Goal: Download file/media

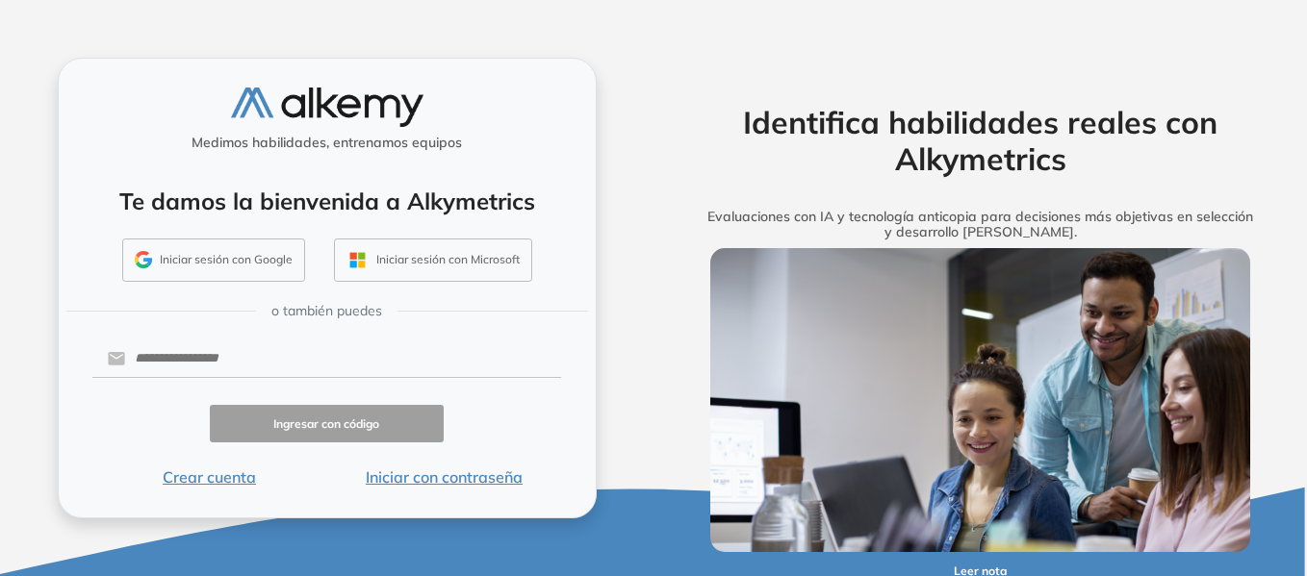
click at [482, 483] on button "Iniciar con contraseña" at bounding box center [443, 477] width 235 height 23
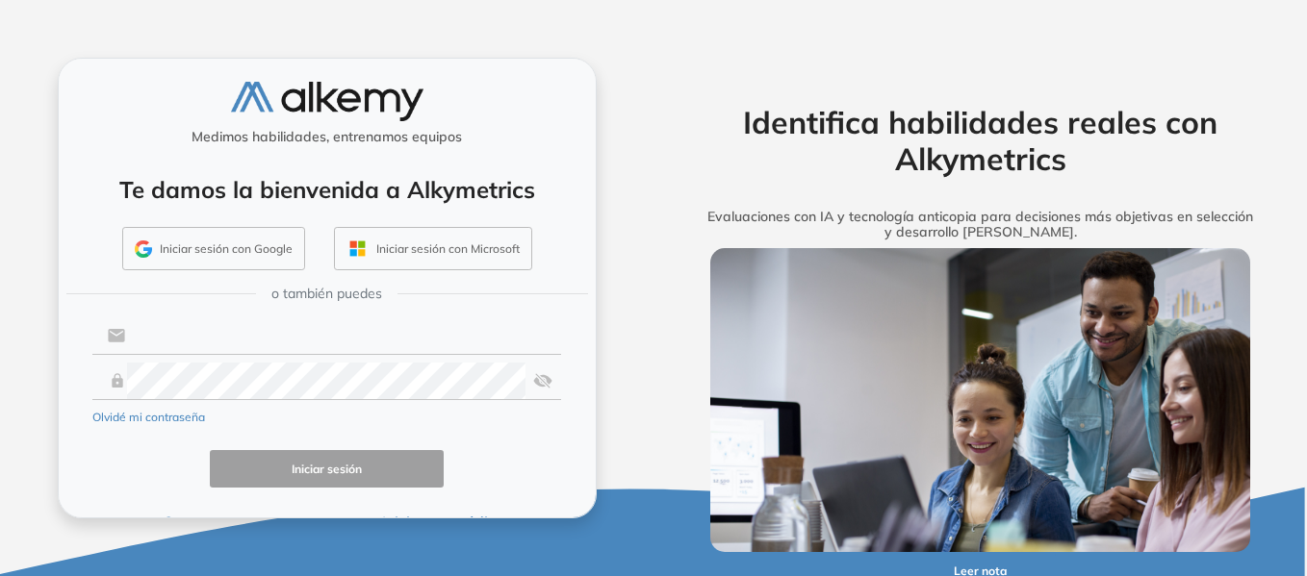
type input "**********"
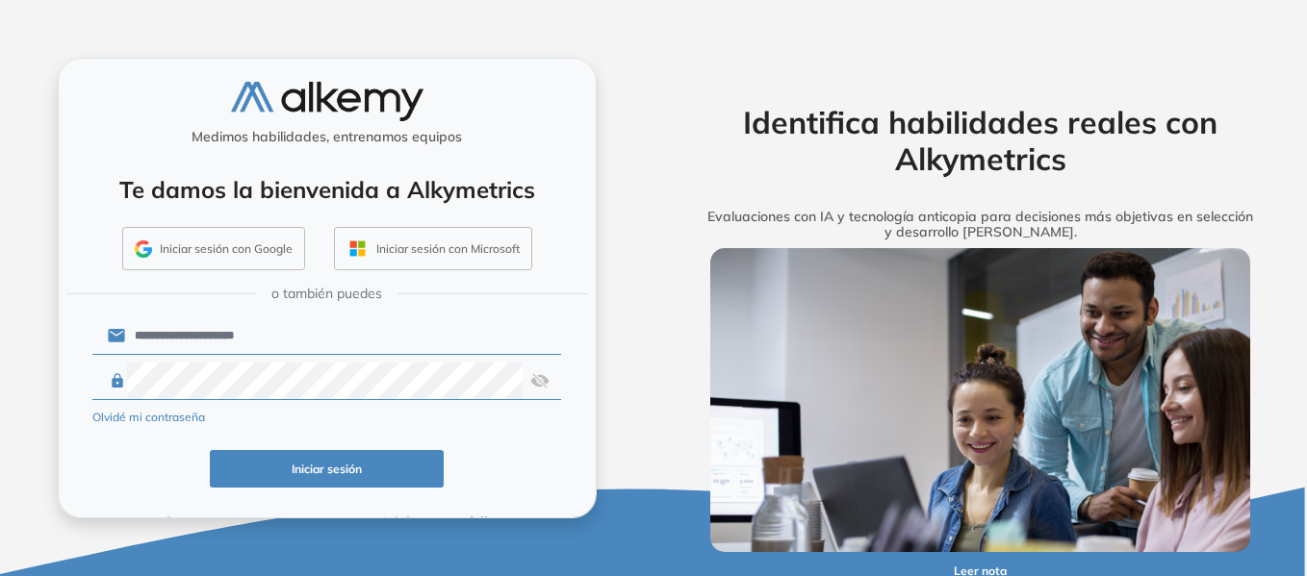
click at [399, 455] on button "Iniciar sesión" at bounding box center [327, 469] width 235 height 38
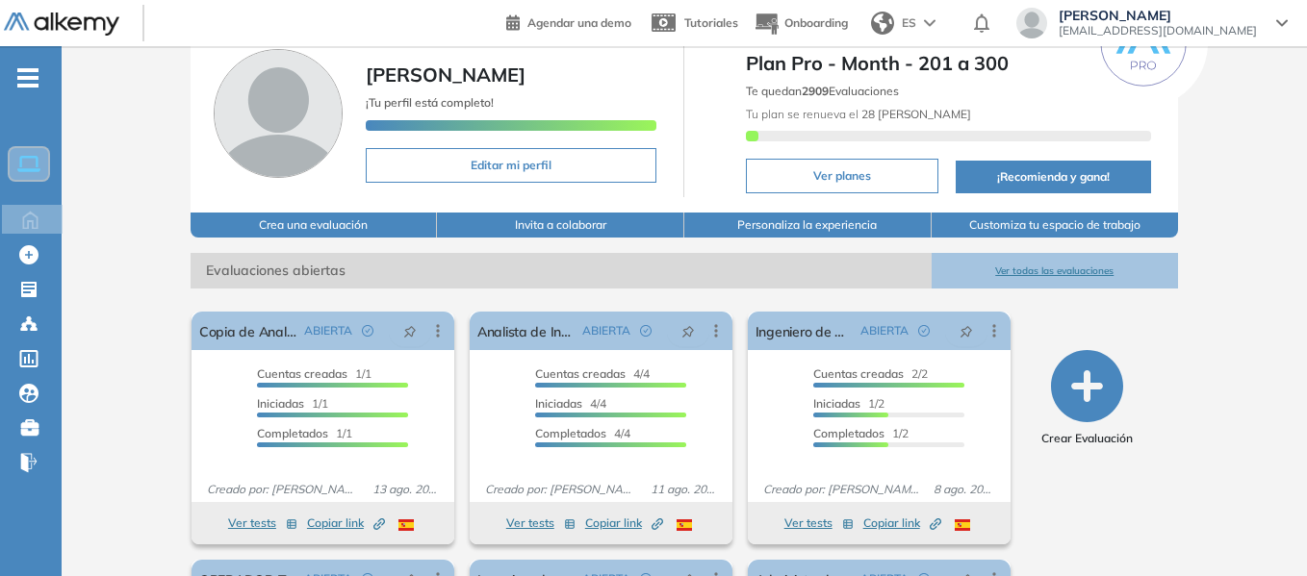
scroll to position [192, 0]
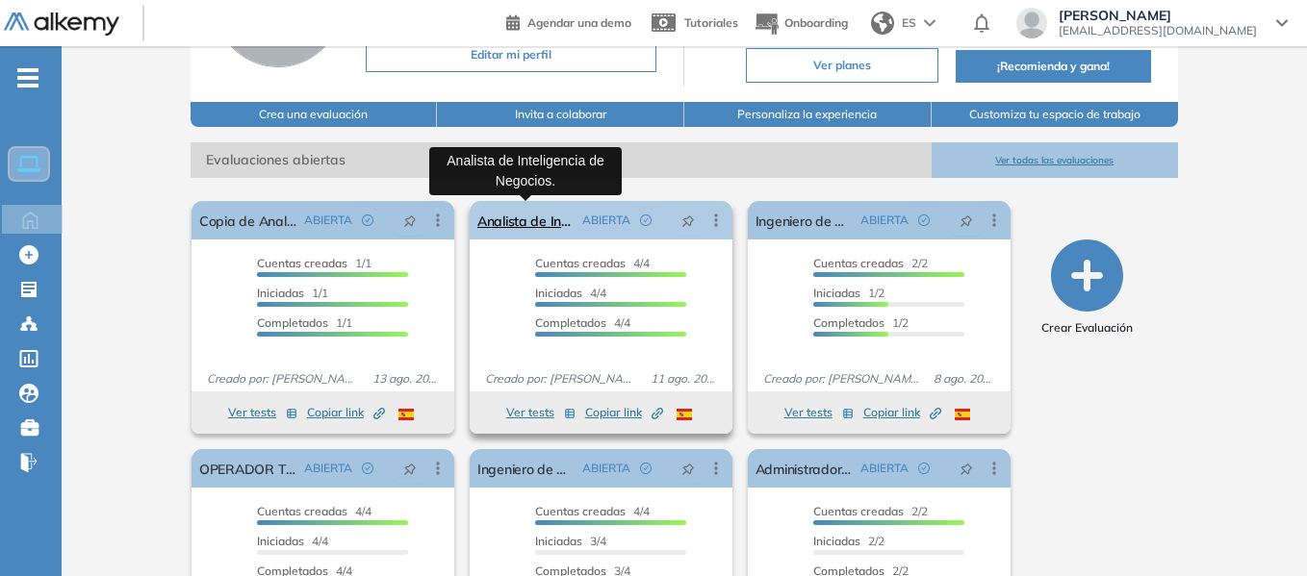
click at [547, 217] on link "Analista de Inteligencia de Negocios." at bounding box center [525, 220] width 97 height 38
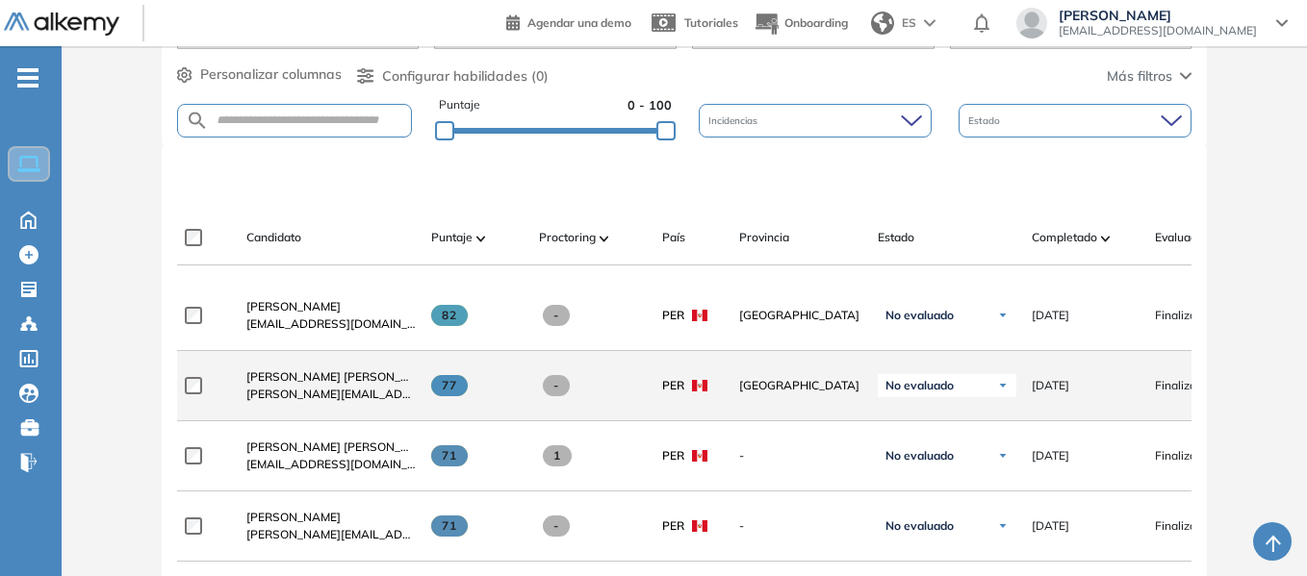
scroll to position [481, 0]
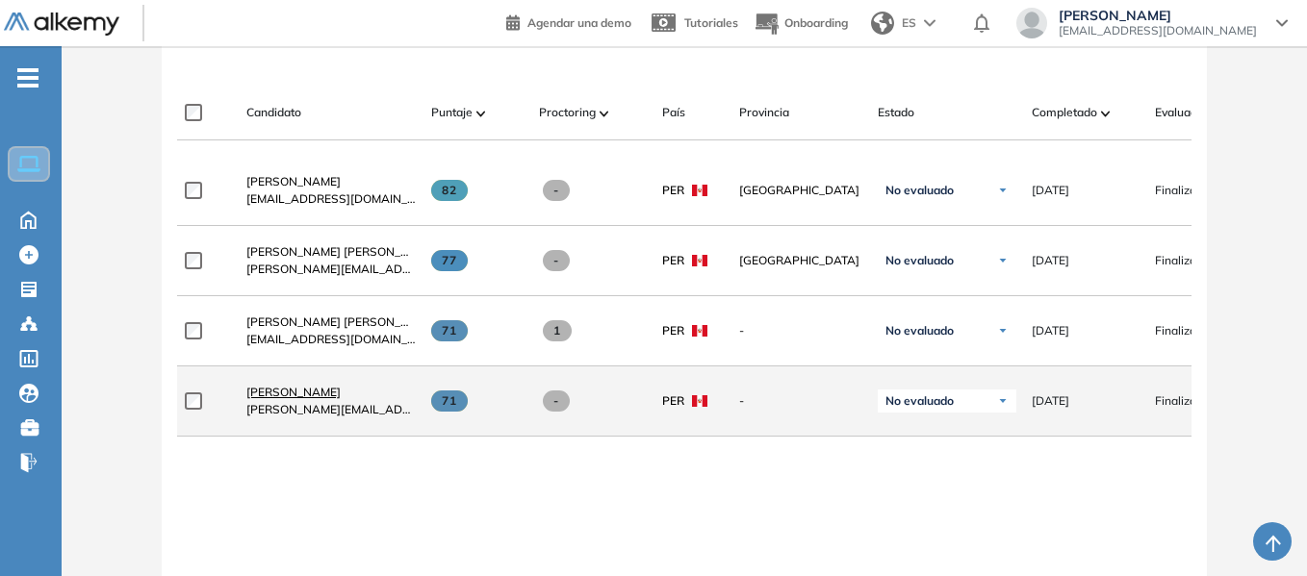
click at [300, 399] on span "[PERSON_NAME]" at bounding box center [293, 392] width 94 height 14
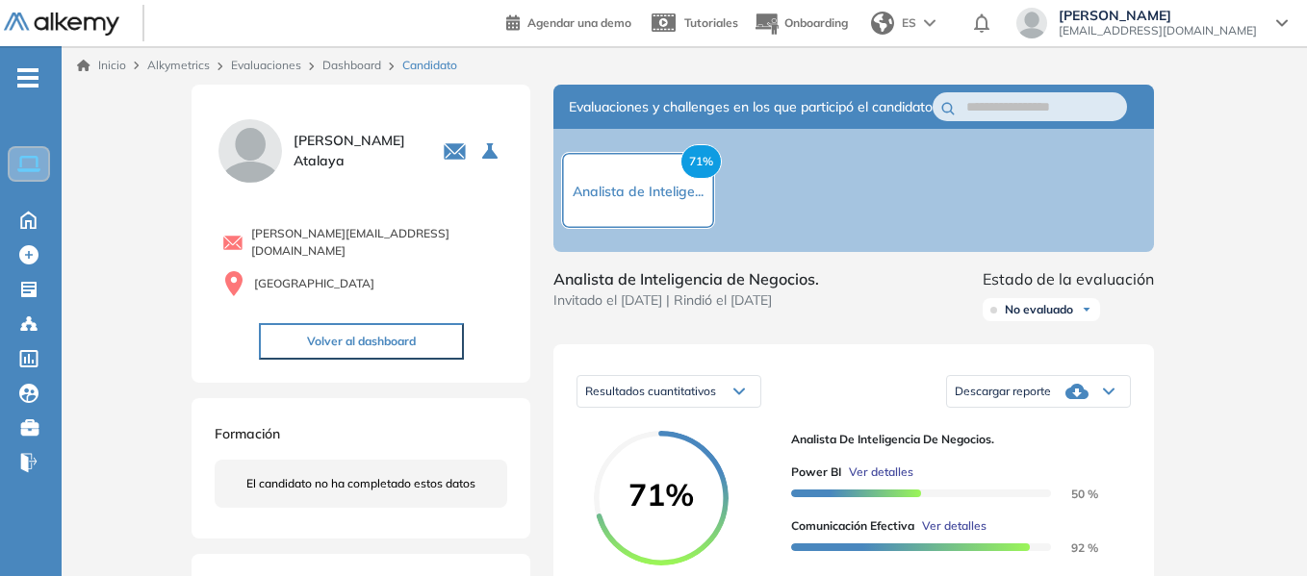
click at [1059, 396] on div "Descargar reporte" at bounding box center [1038, 391] width 183 height 38
click at [1036, 424] on li "Descargar informe completo" at bounding box center [1026, 414] width 142 height 19
click at [1104, 411] on div "Descargar reporte" at bounding box center [1038, 391] width 183 height 38
click at [1030, 459] on li "Descargar informe resumido" at bounding box center [1026, 449] width 143 height 19
click at [1076, 400] on icon at bounding box center [1076, 391] width 23 height 23
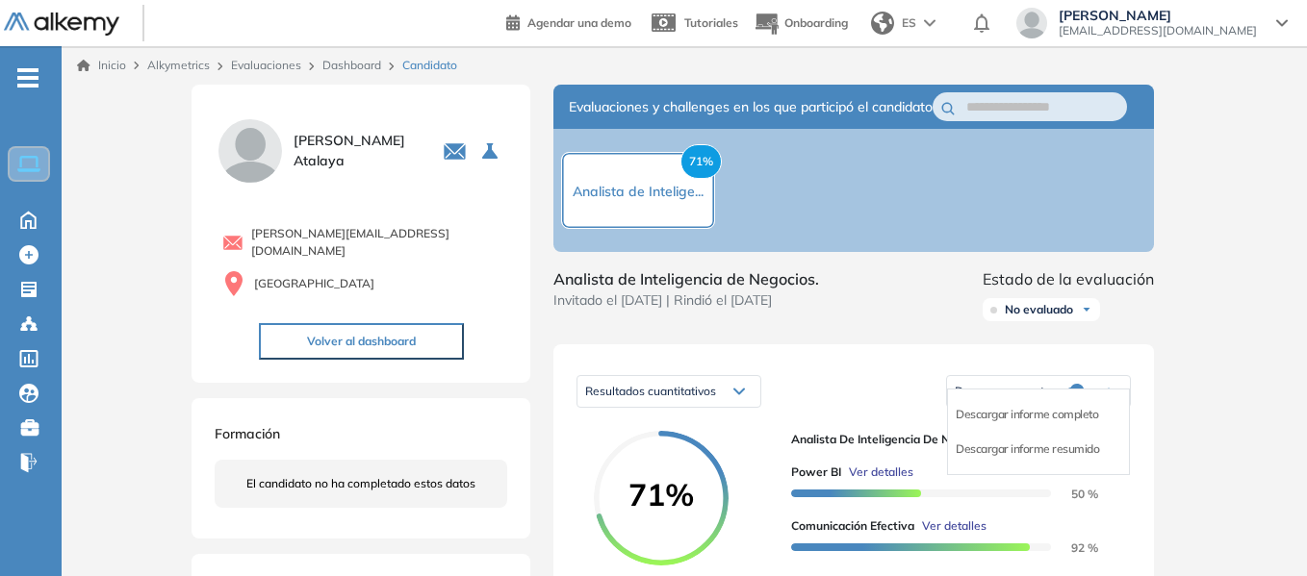
click at [1047, 459] on li "Descargar informe resumido" at bounding box center [1026, 449] width 143 height 19
